Goal: Use online tool/utility: Utilize a website feature to perform a specific function

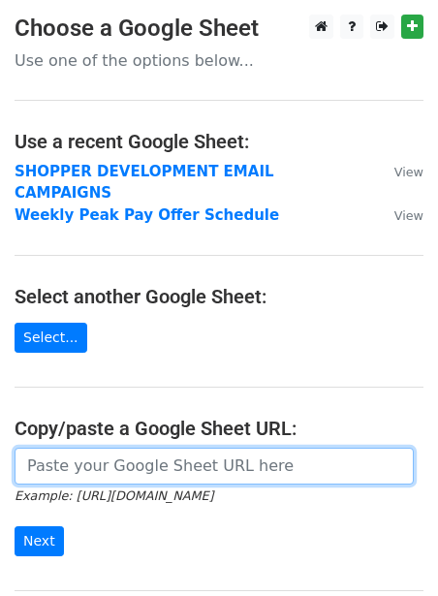
click at [69, 452] on input "url" at bounding box center [215, 466] width 400 height 37
paste input "https://docs.google.com/spreadsheets/d/1JCWpI-lnC1X_r_P-CA5EZmJDh33FLIIB08R1_xD…"
type input "https://docs.google.com/spreadsheets/d/1JCWpI-lnC1X_r_P-CA5EZmJDh33FLIIB08R1_xD…"
click at [15, 527] on input "Next" at bounding box center [39, 542] width 49 height 30
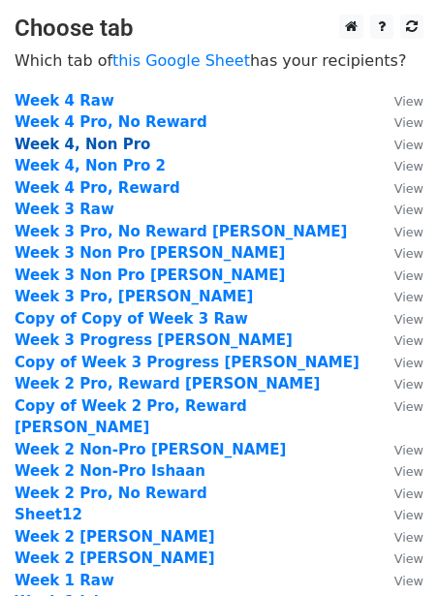
click at [101, 141] on strong "Week 4, Non Pro" at bounding box center [83, 144] width 136 height 17
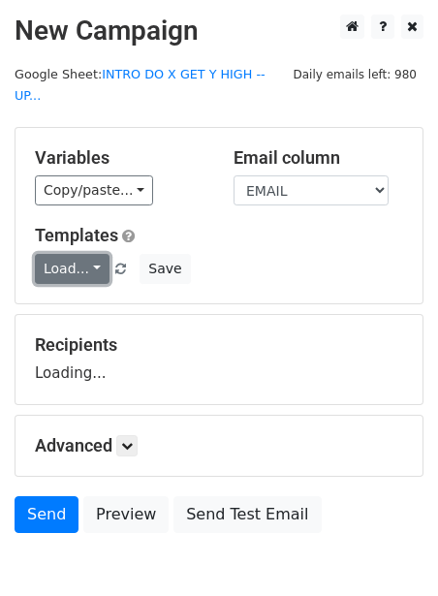
click at [63, 254] on link "Load..." at bounding box center [72, 269] width 75 height 30
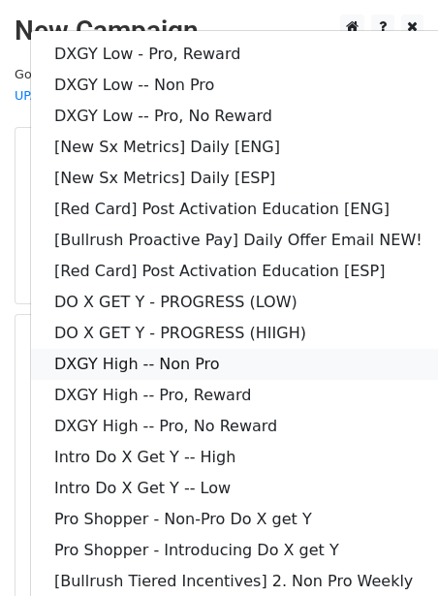
click at [142, 349] on link "DXGY High -- Non Pro" at bounding box center [280, 364] width 498 height 31
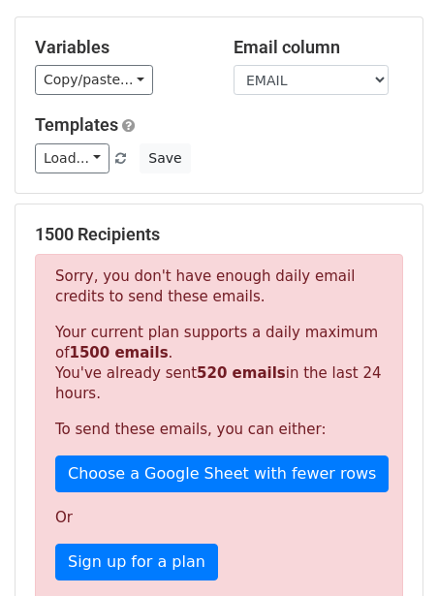
scroll to position [113, 0]
